Goal: Find specific page/section: Find specific page/section

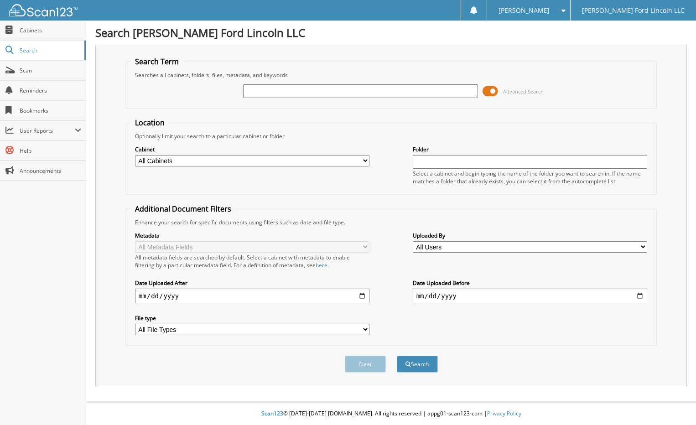
click at [26, 52] on span "Search" at bounding box center [50, 51] width 60 height 8
click at [28, 75] on link "Scan" at bounding box center [43, 71] width 86 height 20
click at [30, 47] on span "Search" at bounding box center [50, 51] width 60 height 8
click at [31, 30] on span "Cabinets" at bounding box center [51, 30] width 62 height 8
click at [24, 50] on span "Search" at bounding box center [50, 51] width 60 height 8
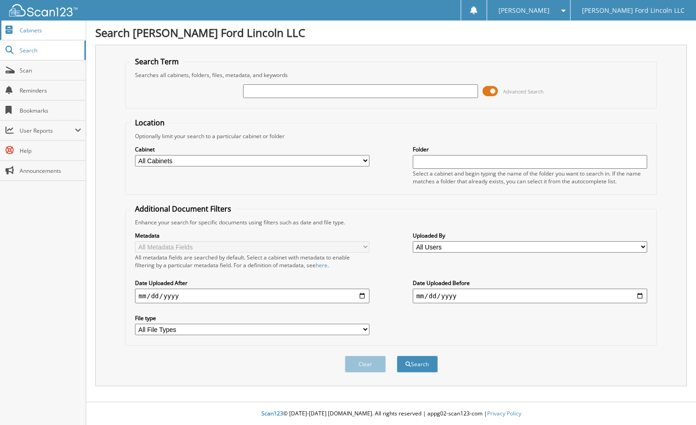
click at [29, 31] on span "Cabinets" at bounding box center [51, 30] width 62 height 8
click at [46, 30] on span "Cabinets" at bounding box center [51, 30] width 62 height 8
